Goal: Information Seeking & Learning: Check status

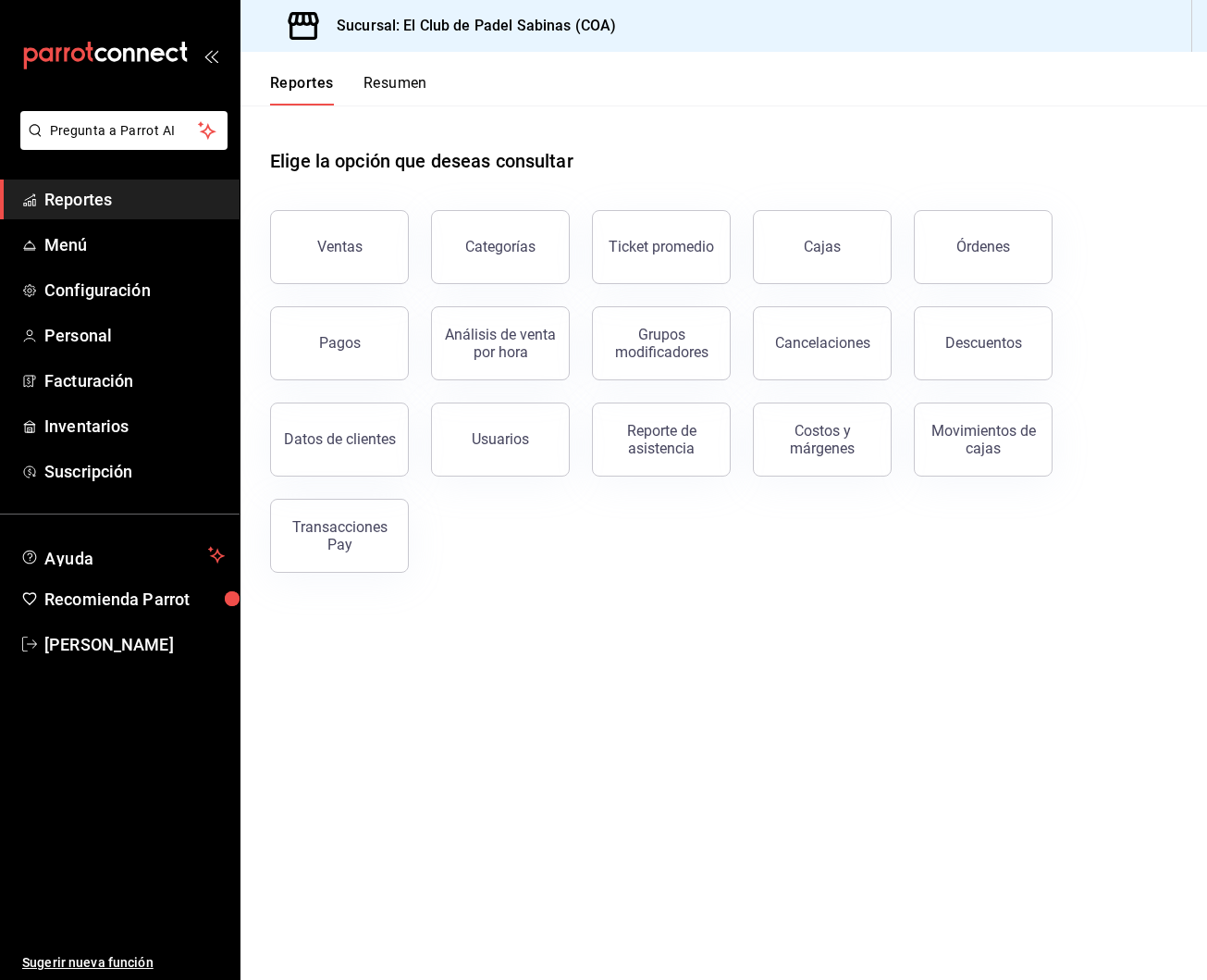
click at [839, 240] on button "Cajas" at bounding box center [822, 247] width 139 height 74
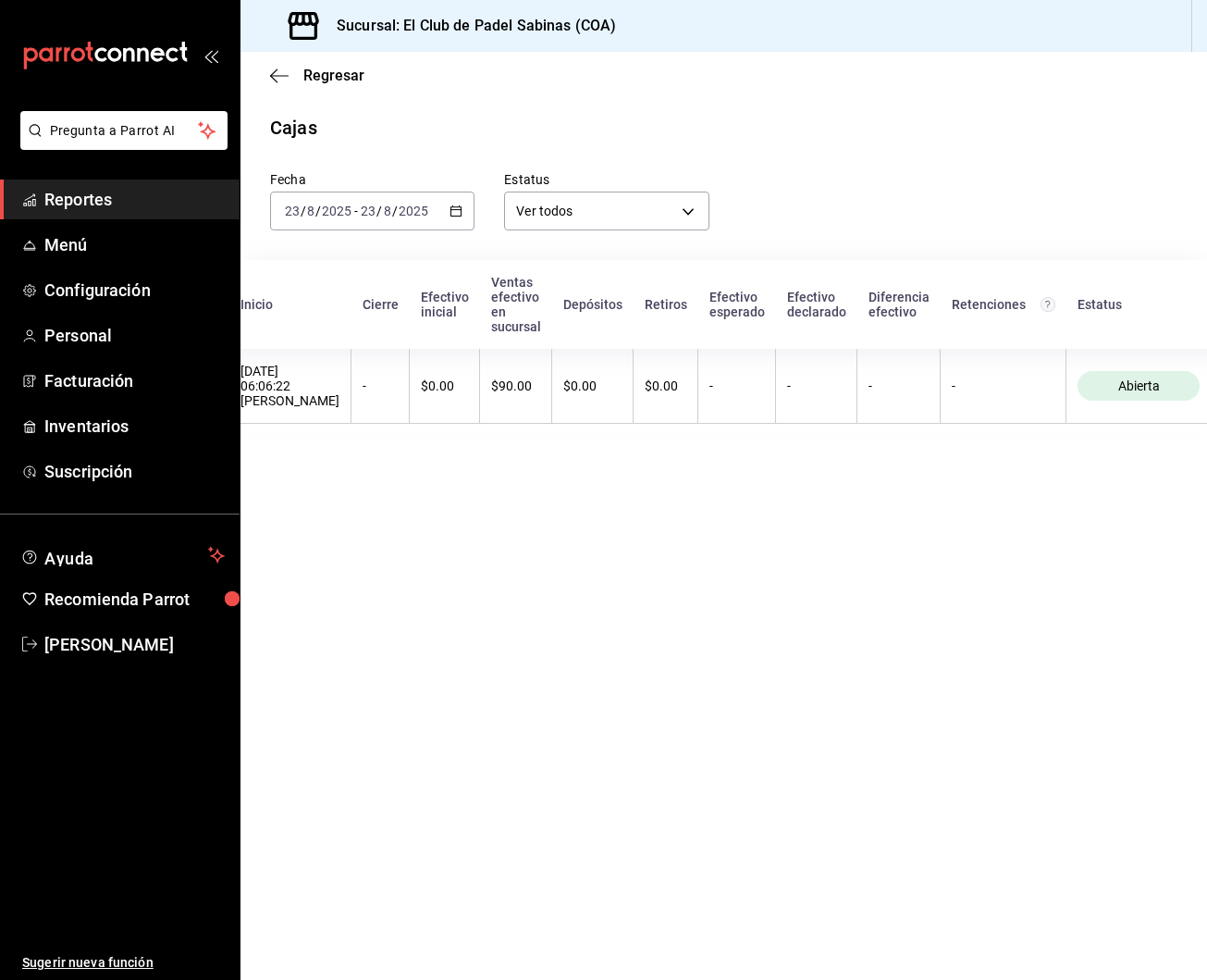
scroll to position [0, 29]
click at [874, 1] on div "Sucursal: El Club de Padel Sabinas (COA)" at bounding box center [724, 26] width 967 height 52
click at [63, 199] on span "Reportes" at bounding box center [134, 199] width 180 height 25
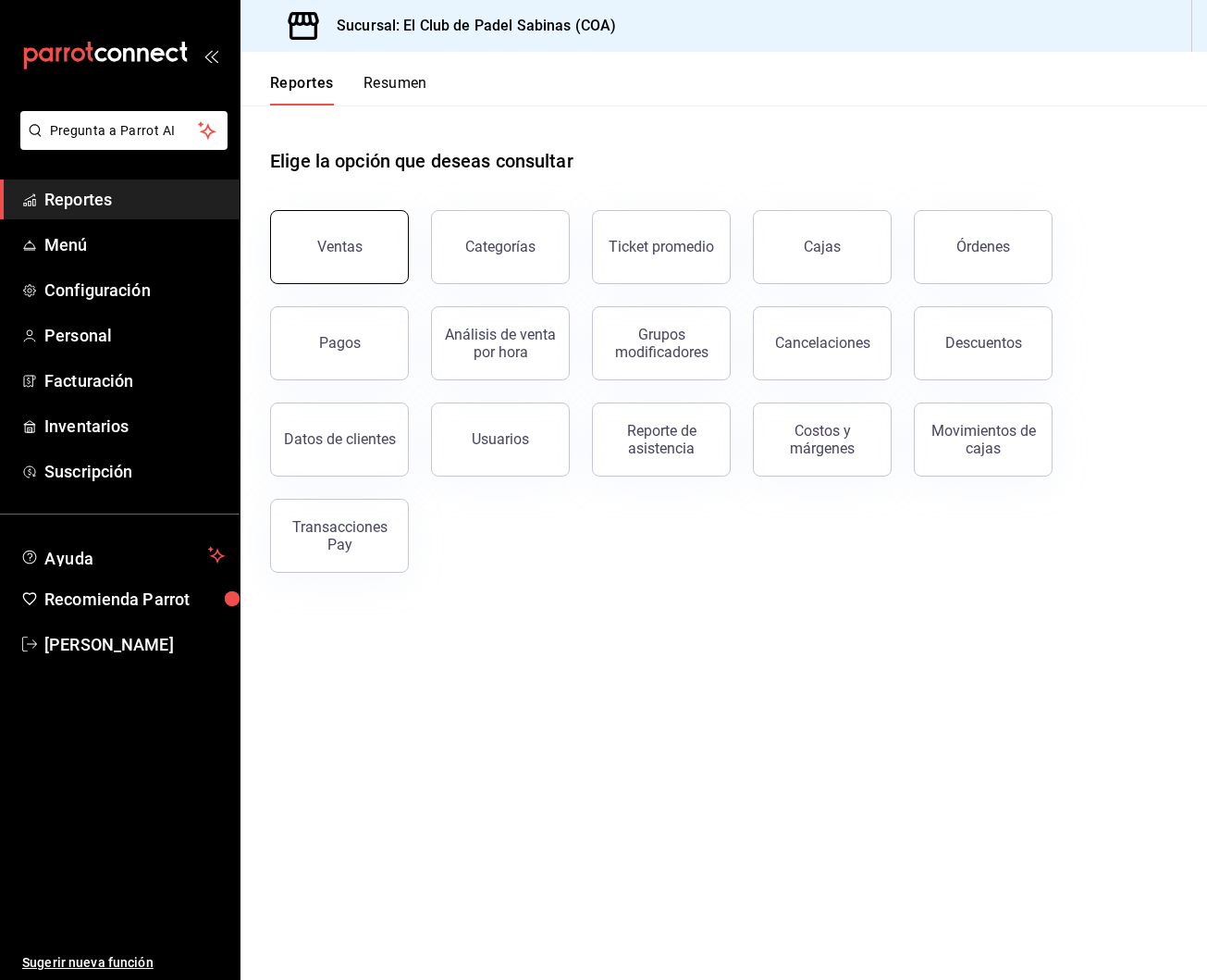
click at [353, 234] on button "Ventas" at bounding box center [339, 247] width 139 height 74
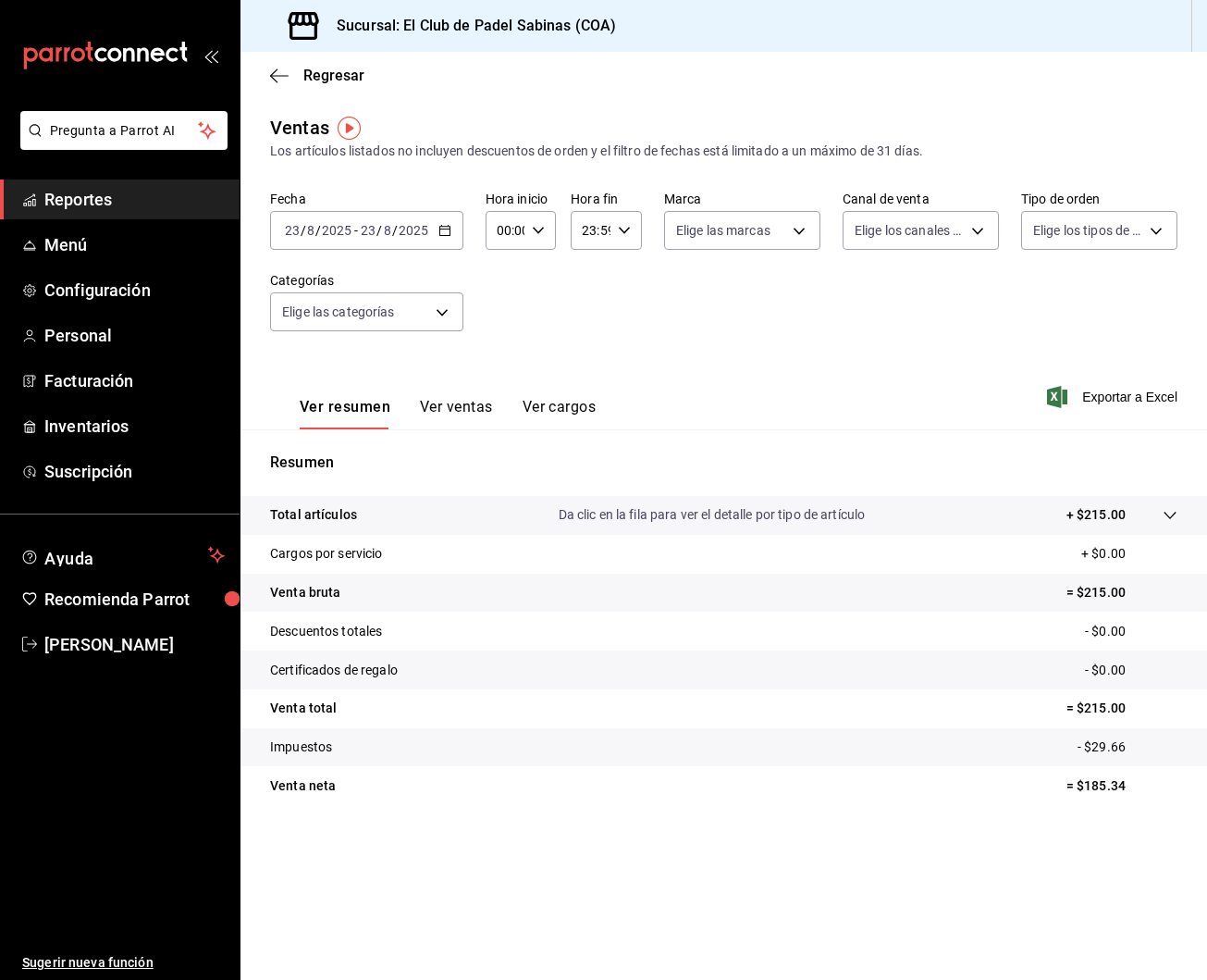
click at [471, 404] on button "Ver ventas" at bounding box center [456, 413] width 73 height 31
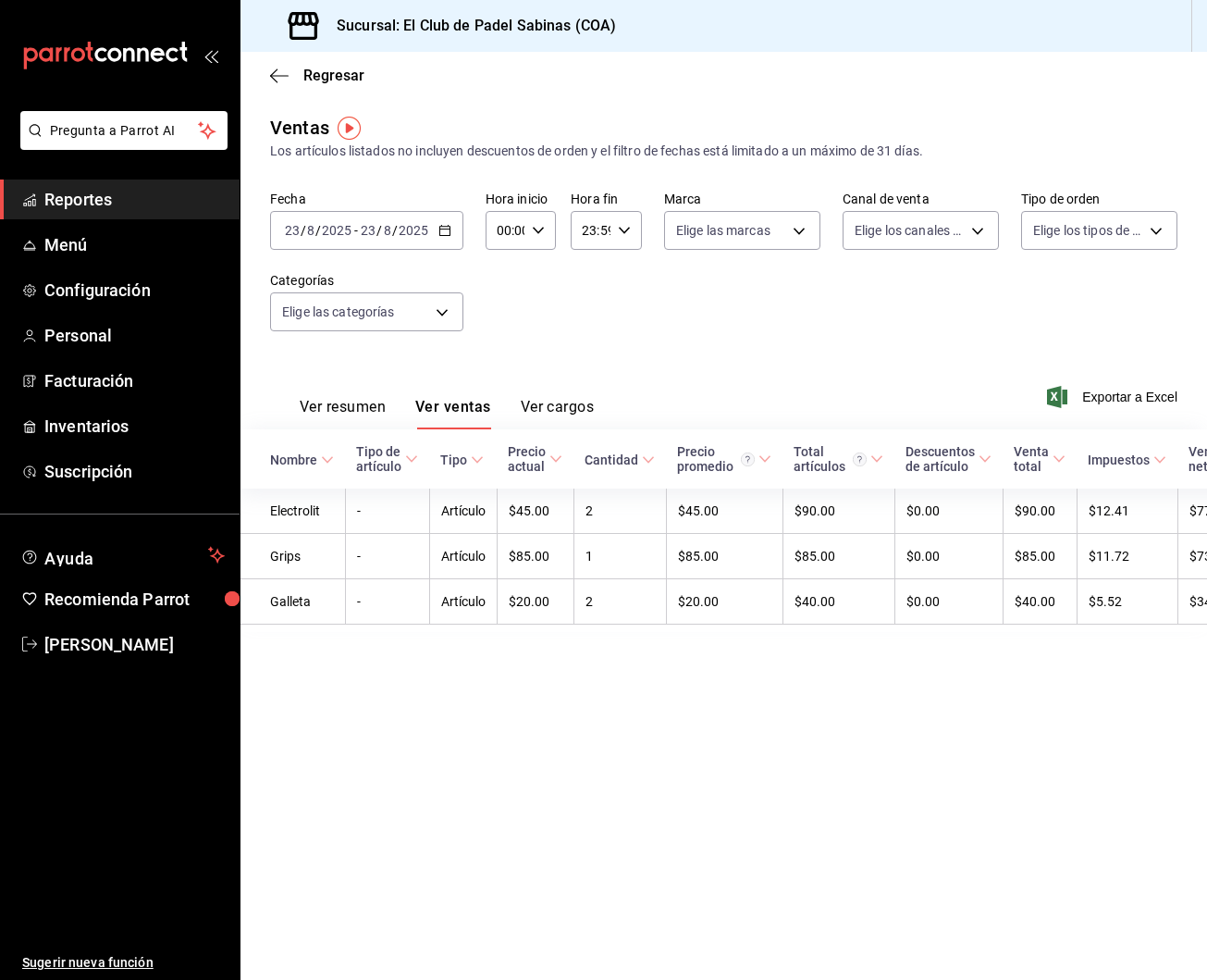
click at [546, 239] on div "00:00 Hora inicio" at bounding box center [521, 230] width 71 height 39
click at [500, 306] on span "05" at bounding box center [502, 298] width 7 height 15
type input "05:00"
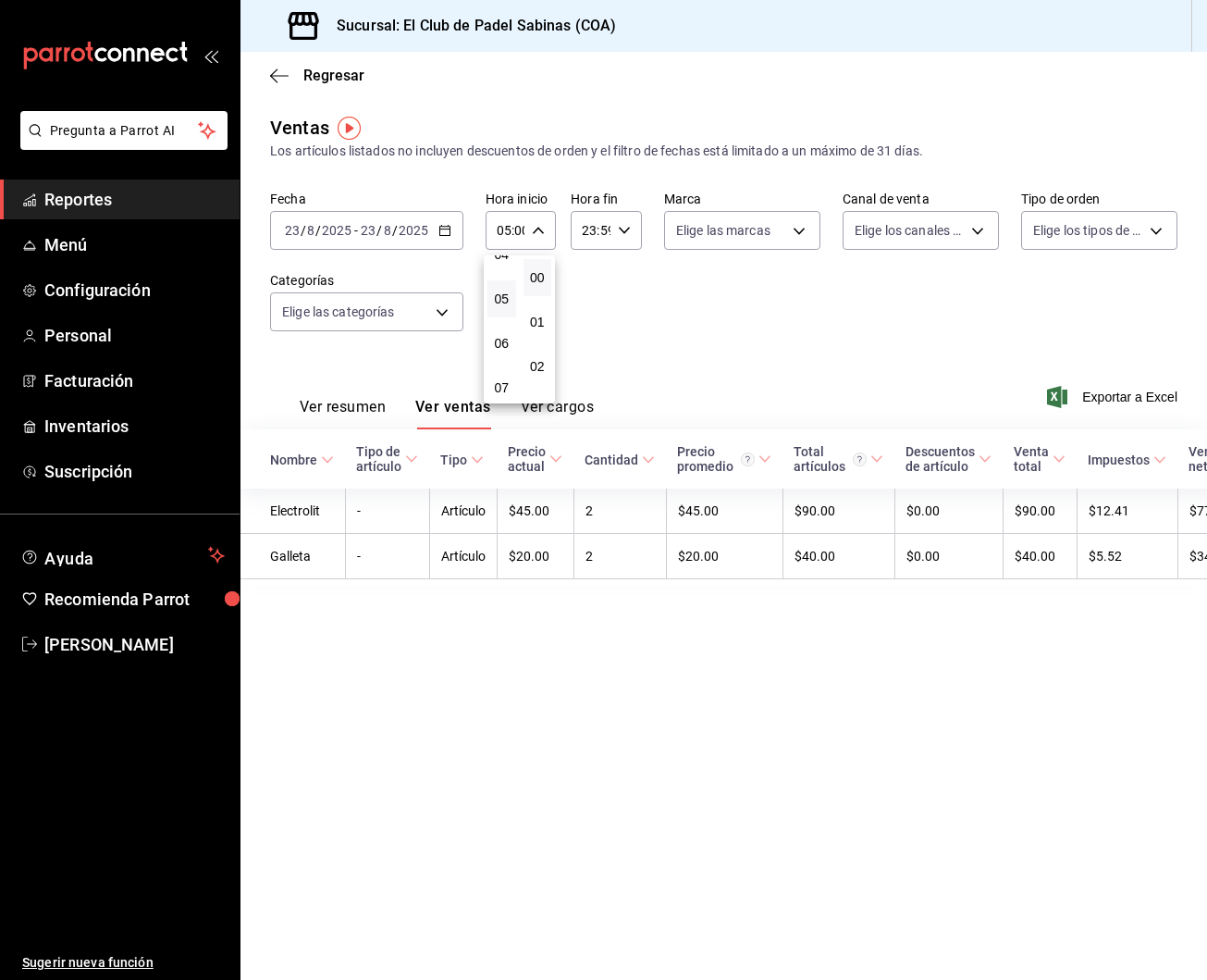
click at [777, 353] on div at bounding box center [603, 490] width 1207 height 980
click at [152, 210] on span "Reportes" at bounding box center [134, 199] width 180 height 25
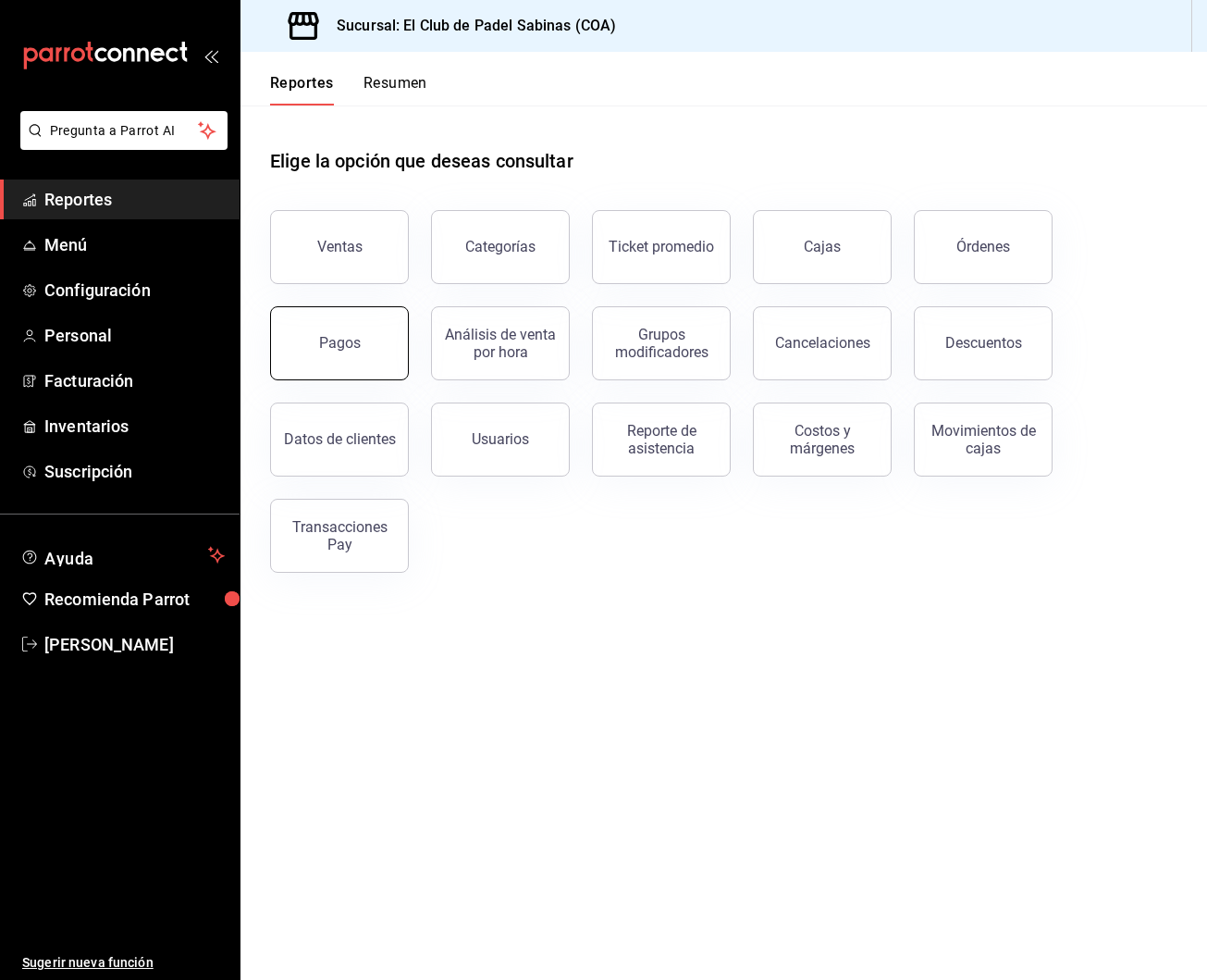
click at [361, 334] on button "Pagos" at bounding box center [339, 342] width 139 height 74
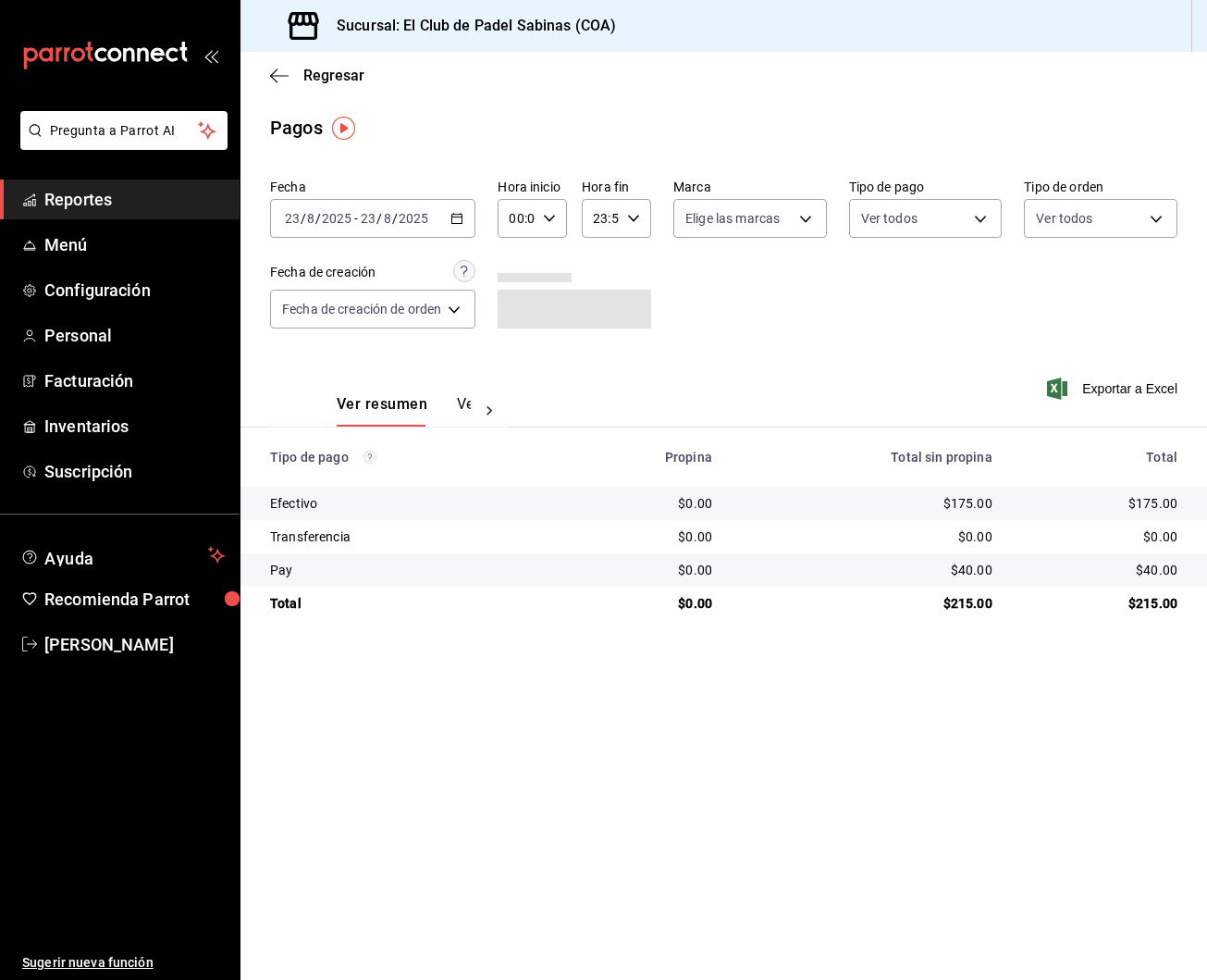
click at [536, 228] on input "00:00" at bounding box center [516, 218] width 38 height 37
click at [515, 281] on button "05" at bounding box center [517, 266] width 28 height 37
type input "05:00"
click at [858, 372] on div at bounding box center [603, 490] width 1207 height 980
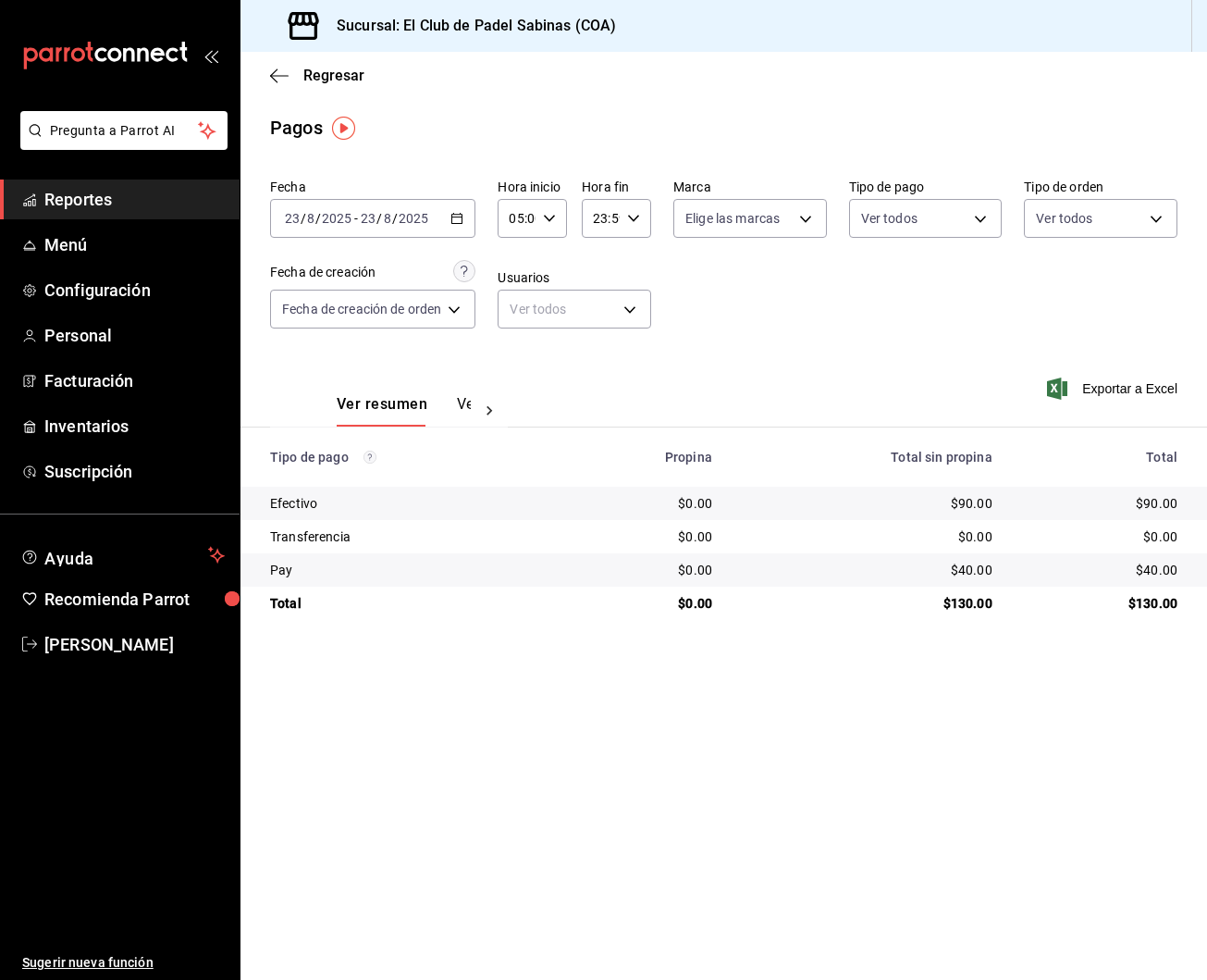
click at [175, 207] on span "Reportes" at bounding box center [134, 199] width 180 height 25
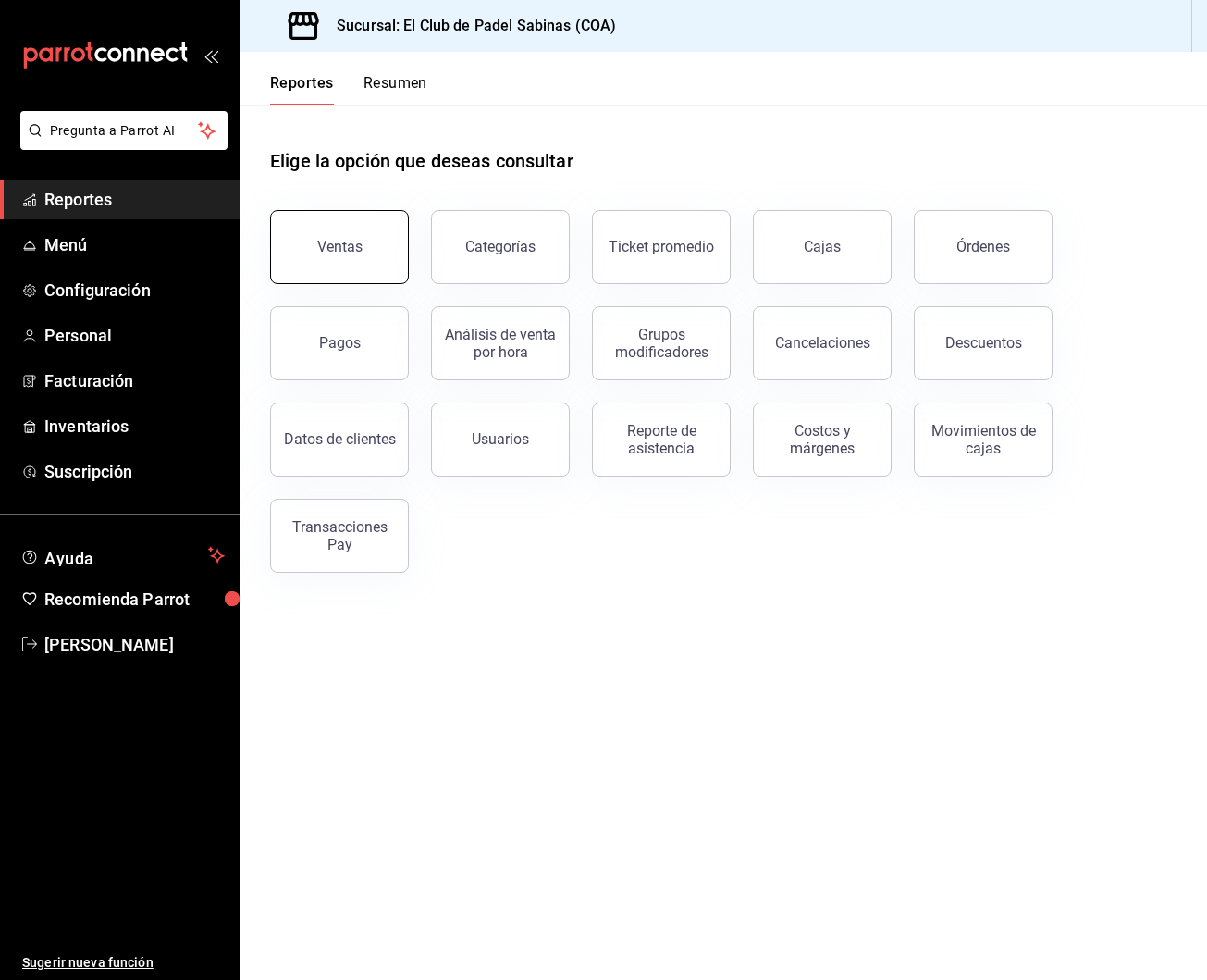
click at [367, 253] on button "Ventas" at bounding box center [339, 247] width 139 height 74
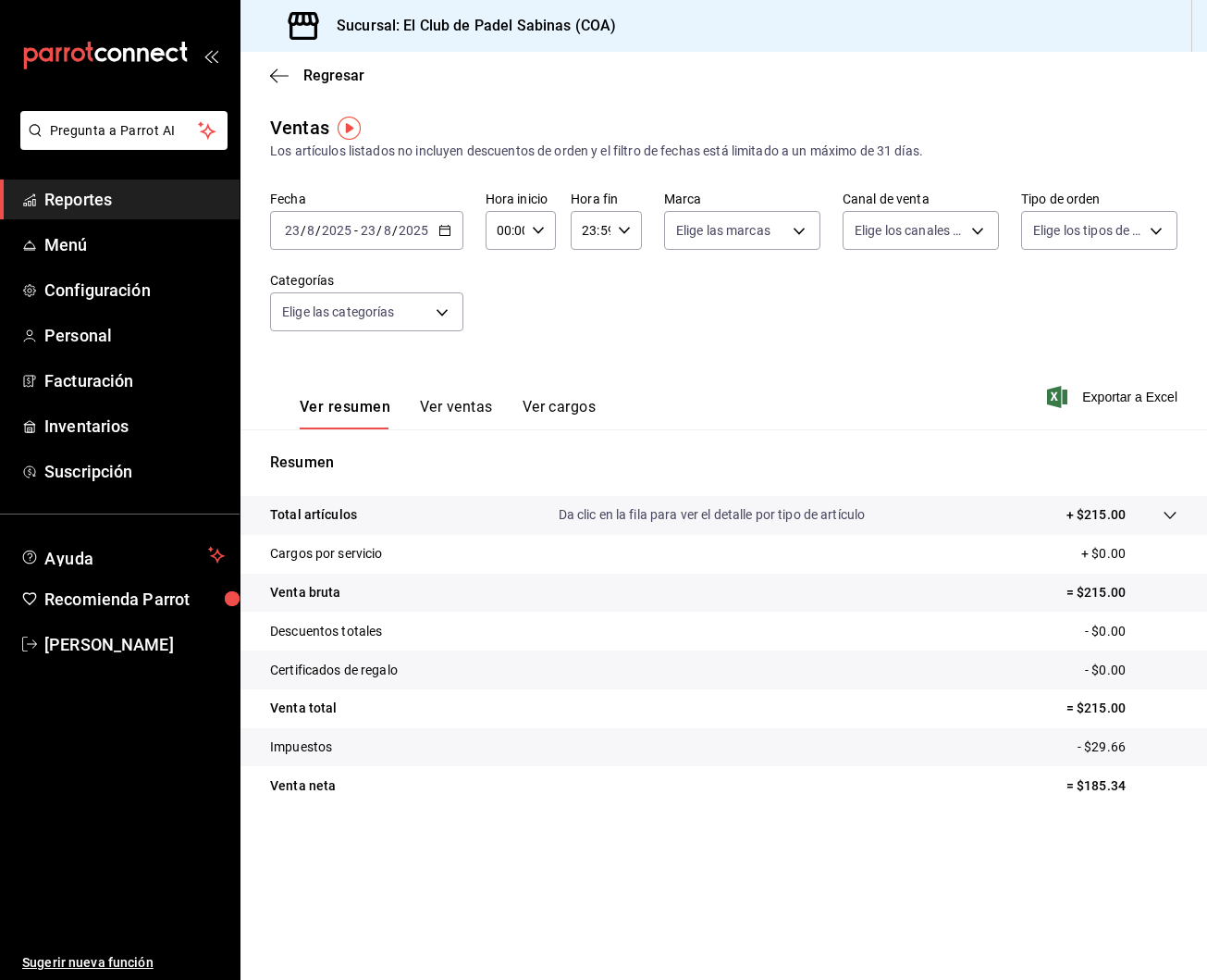
click at [472, 412] on button "Ver ventas" at bounding box center [456, 413] width 73 height 31
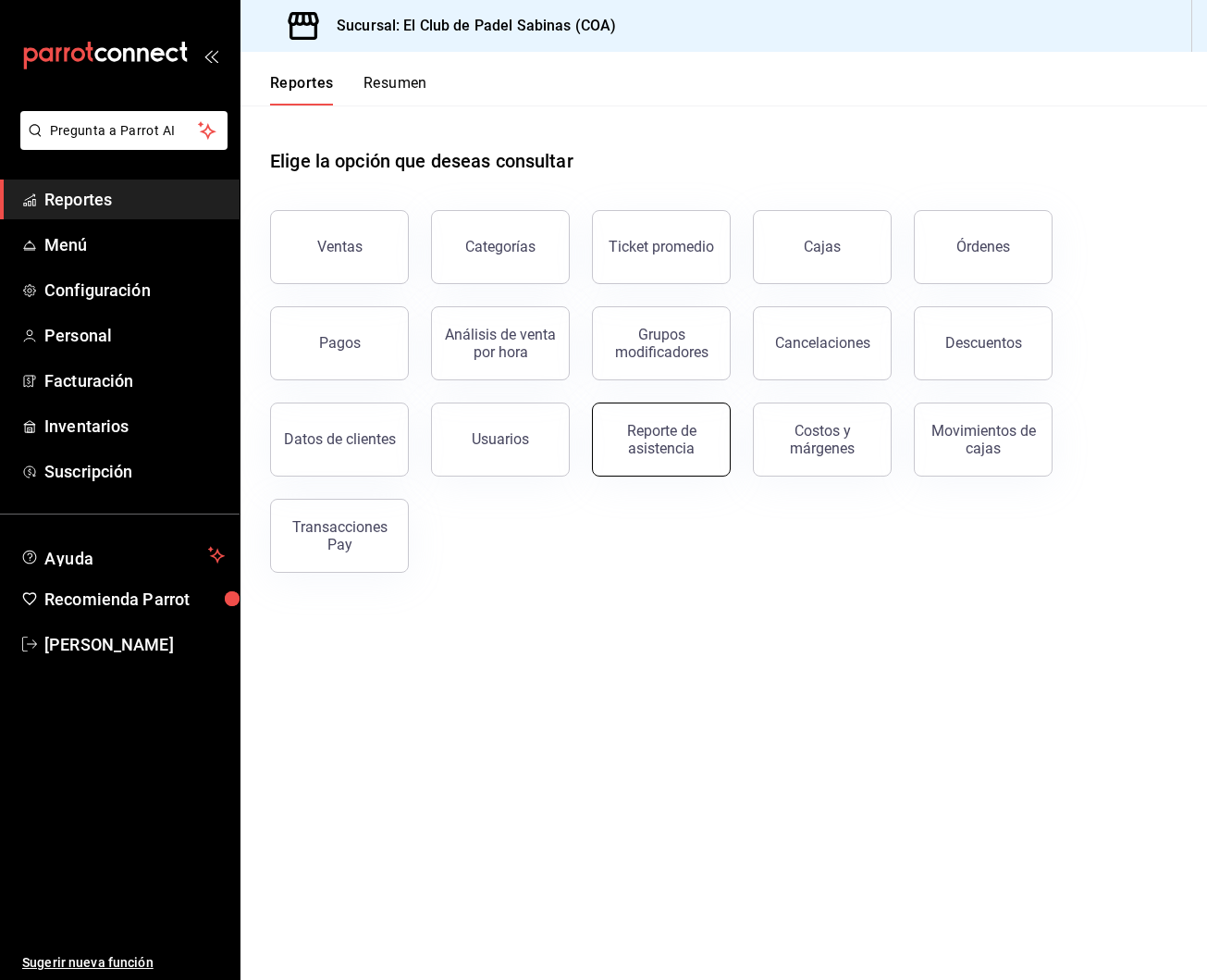
click at [673, 427] on div "Reporte de asistencia" at bounding box center [661, 440] width 115 height 35
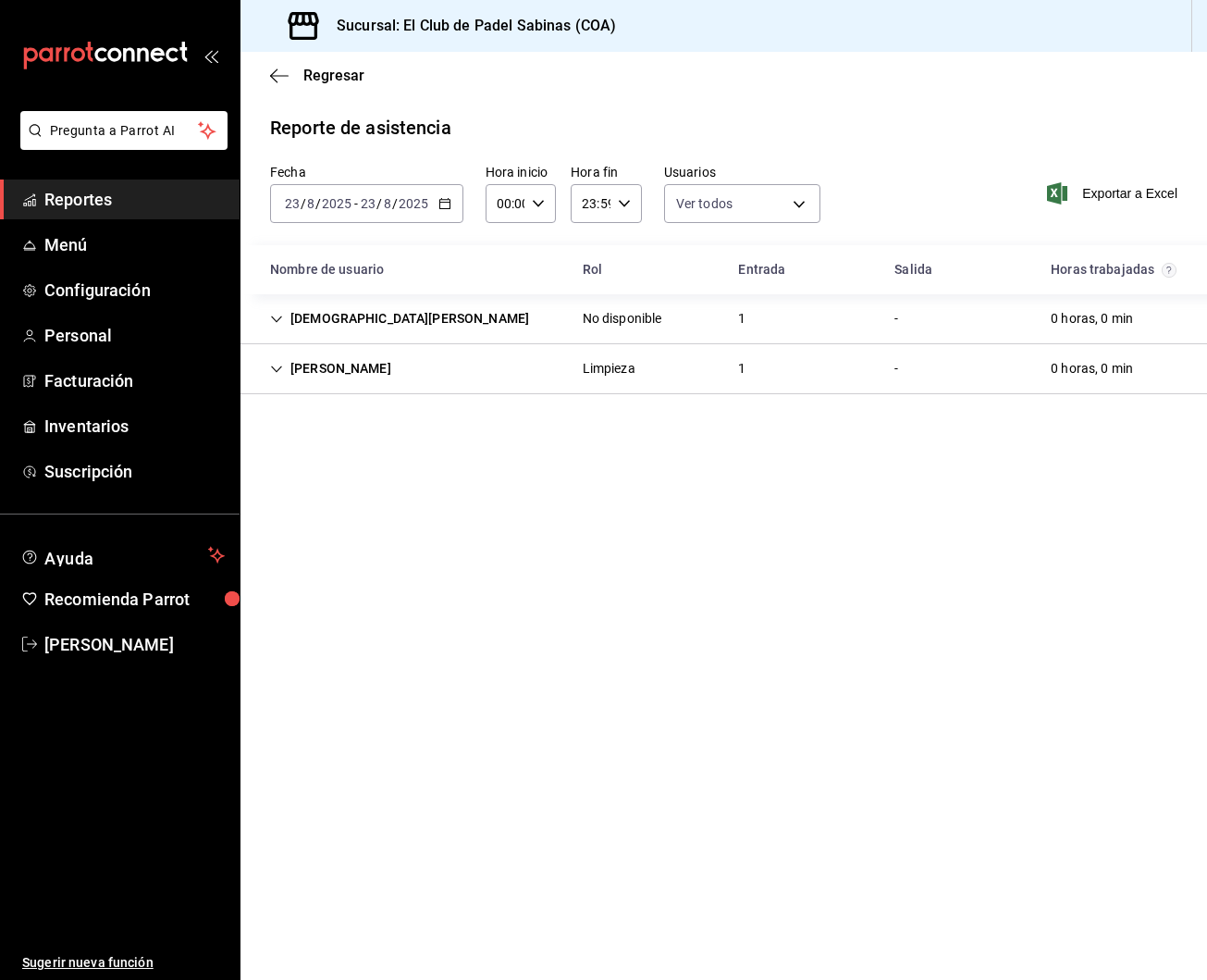
click at [540, 206] on icon "button" at bounding box center [538, 203] width 13 height 13
click at [493, 261] on button "05" at bounding box center [502, 244] width 29 height 37
type input "05:00"
click at [535, 205] on div at bounding box center [603, 490] width 1207 height 980
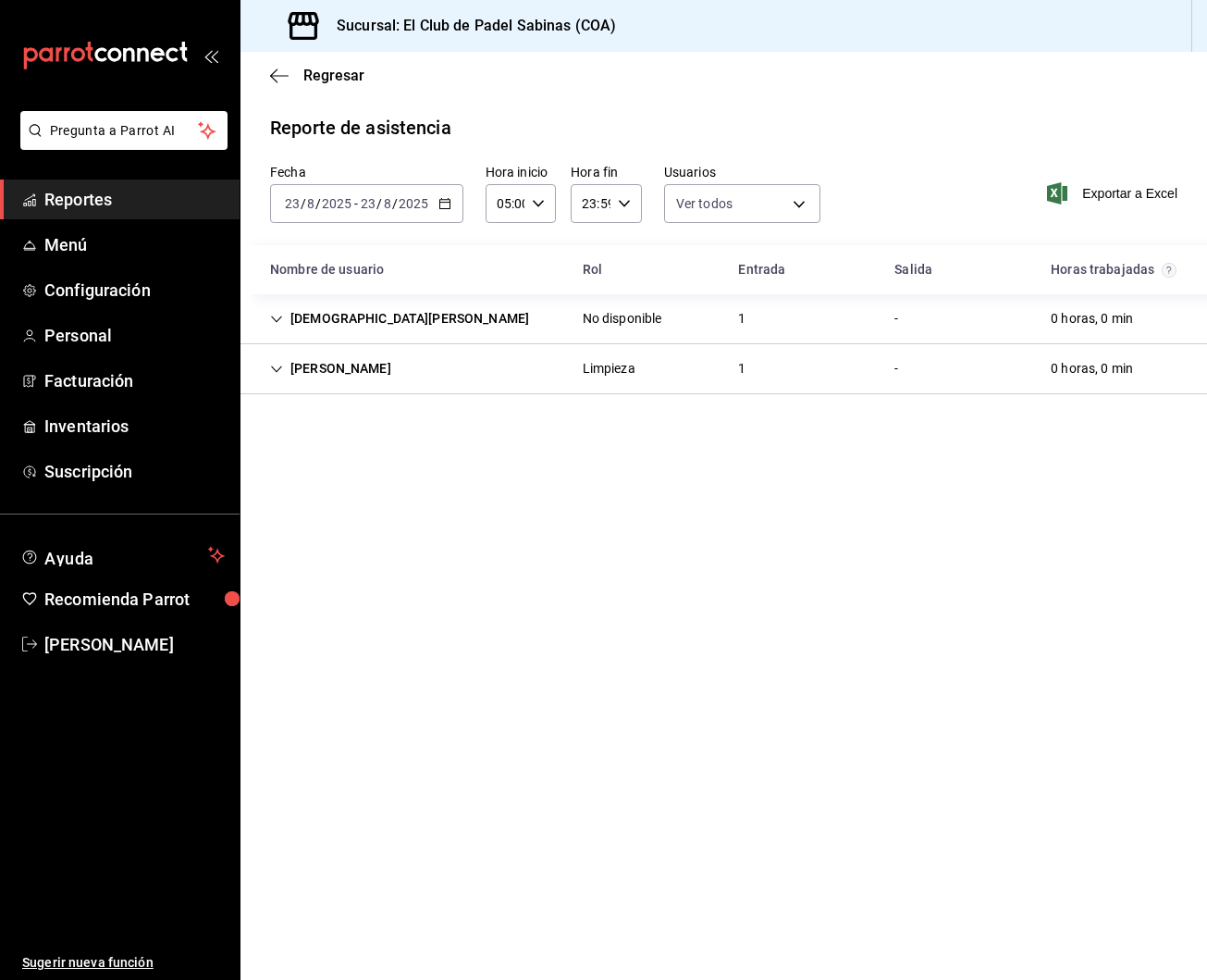
click at [436, 206] on div "[DATE] [DATE] - [DATE] [DATE]" at bounding box center [367, 204] width 194 height 39
click at [386, 306] on span "Ayer" at bounding box center [358, 301] width 144 height 20
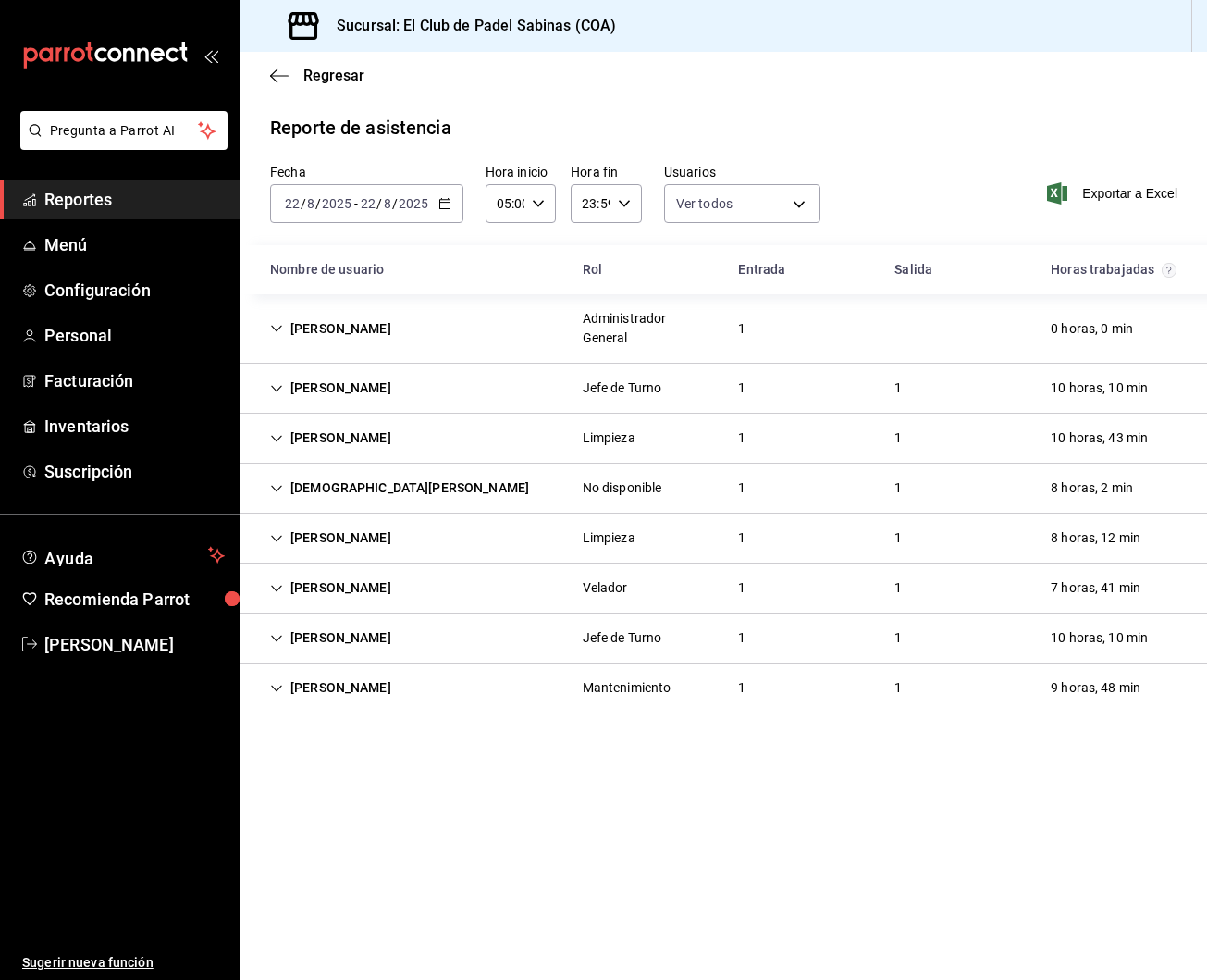
click at [727, 330] on div "1" at bounding box center [743, 329] width 37 height 34
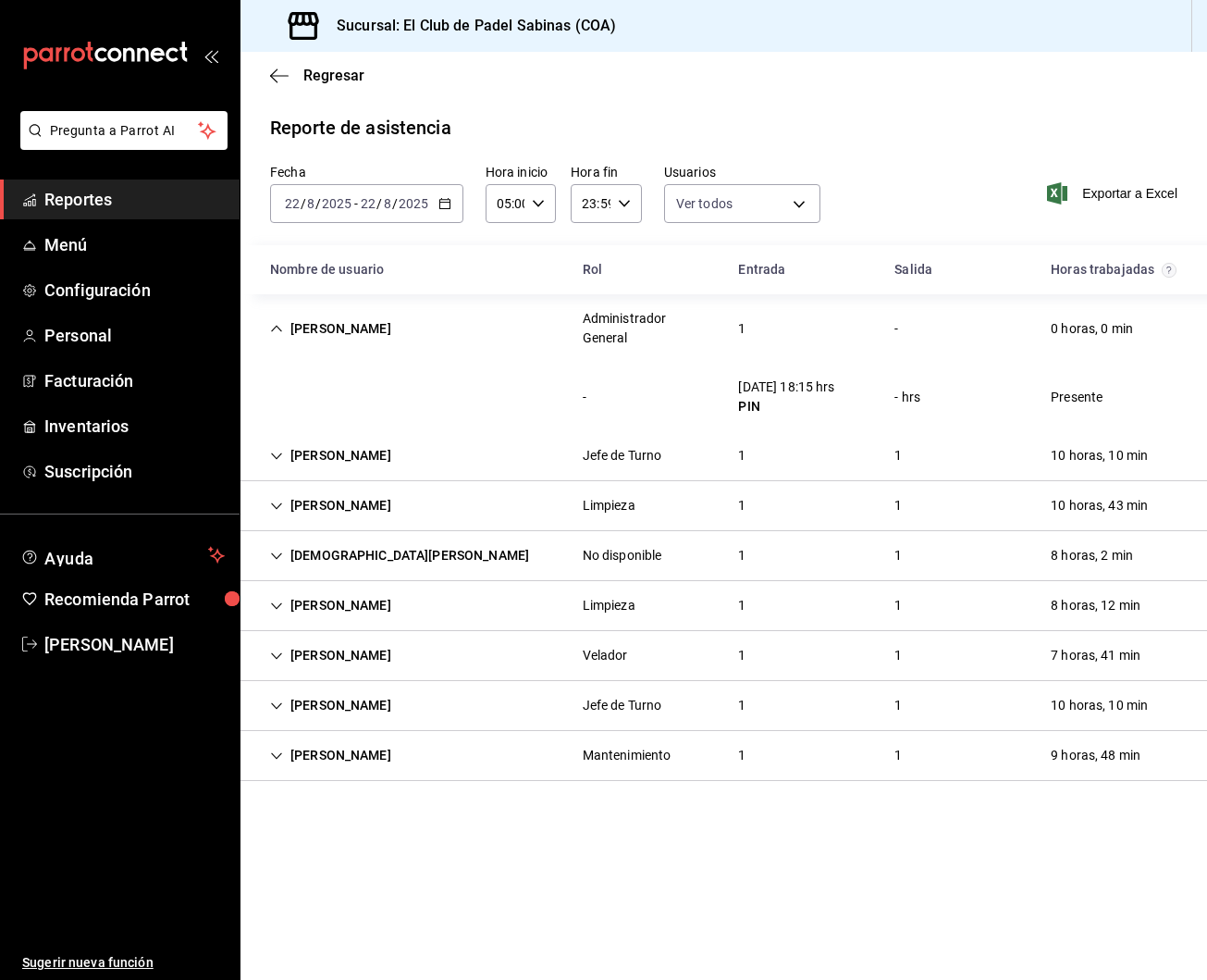
scroll to position [1, 0]
click at [91, 206] on span "Reportes" at bounding box center [134, 199] width 180 height 25
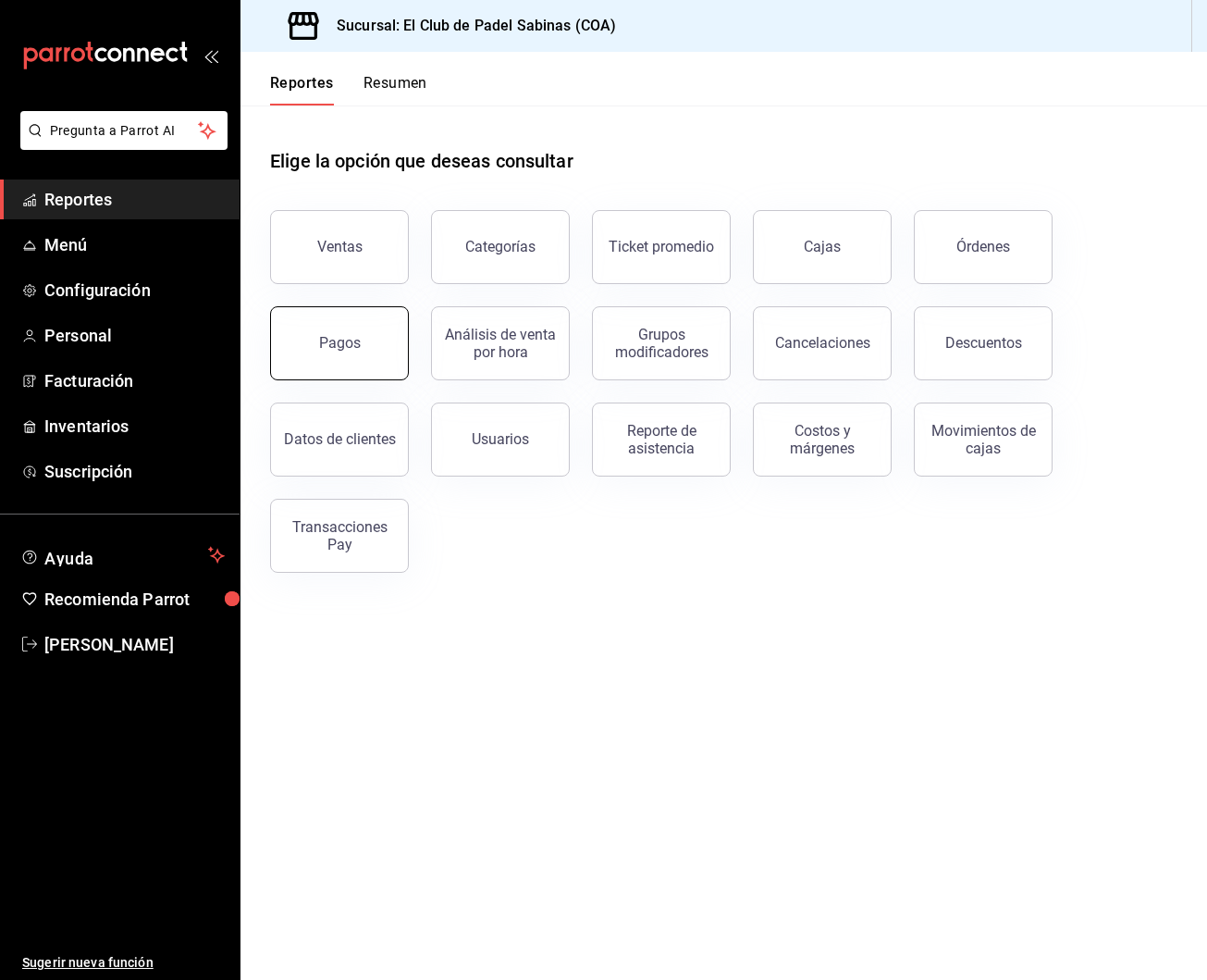
click at [347, 329] on button "Pagos" at bounding box center [339, 342] width 139 height 74
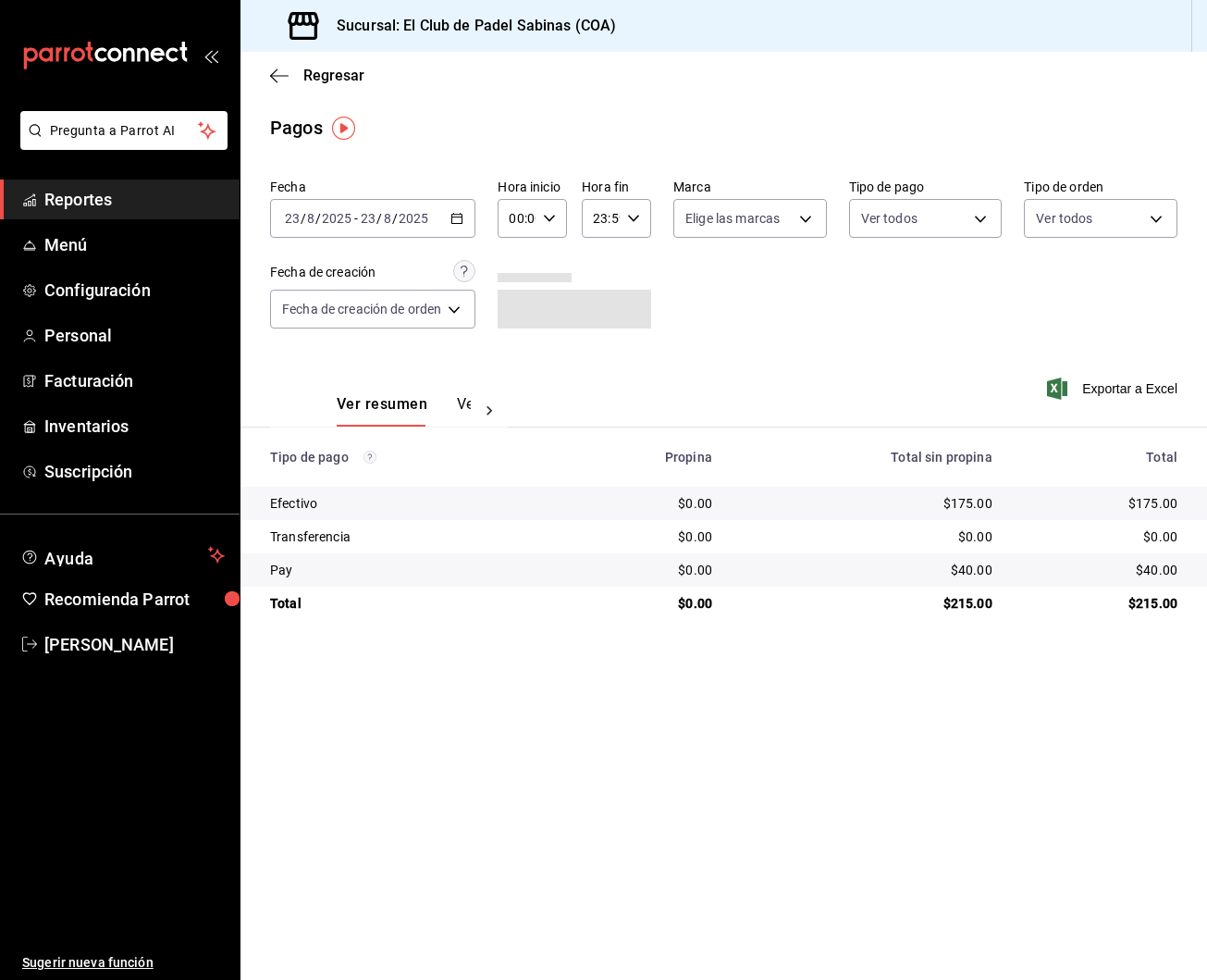
click at [531, 213] on input "00:00" at bounding box center [516, 218] width 38 height 37
click at [514, 349] on span "05" at bounding box center [517, 342] width 6 height 15
type input "05:00"
